Goal: Information Seeking & Learning: Learn about a topic

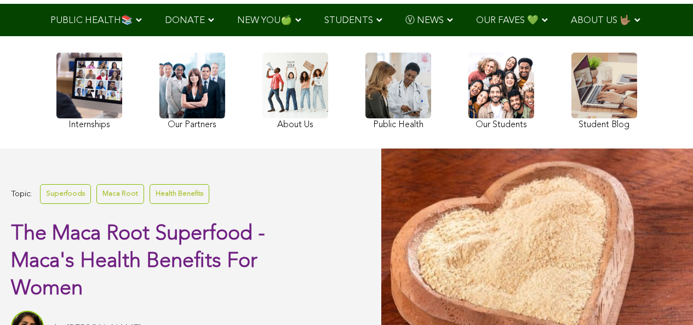
scroll to position [317, 0]
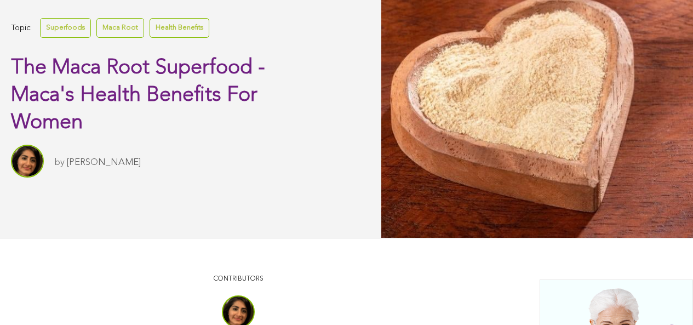
click at [86, 167] on link "[PERSON_NAME]" at bounding box center [104, 162] width 74 height 9
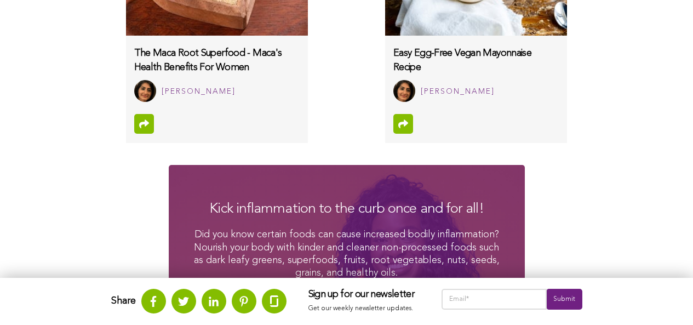
scroll to position [729, 0]
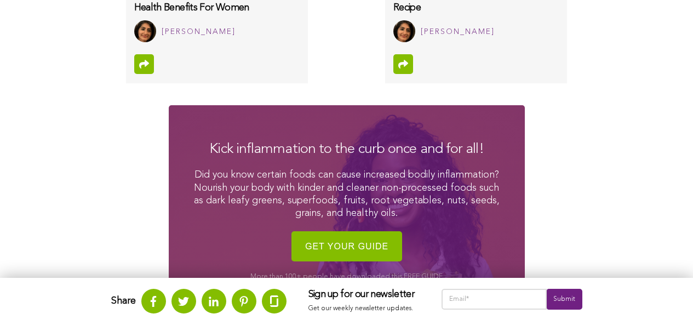
click at [220, 14] on h3 "The Maca Root Superfood - Maca's Health Benefits For Women" at bounding box center [216, 0] width 165 height 27
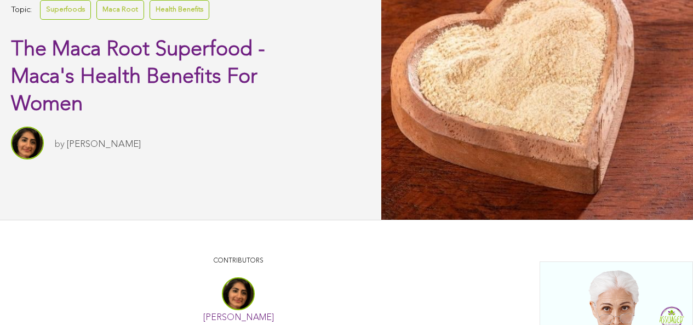
scroll to position [430, 0]
